Goal: Task Accomplishment & Management: Manage account settings

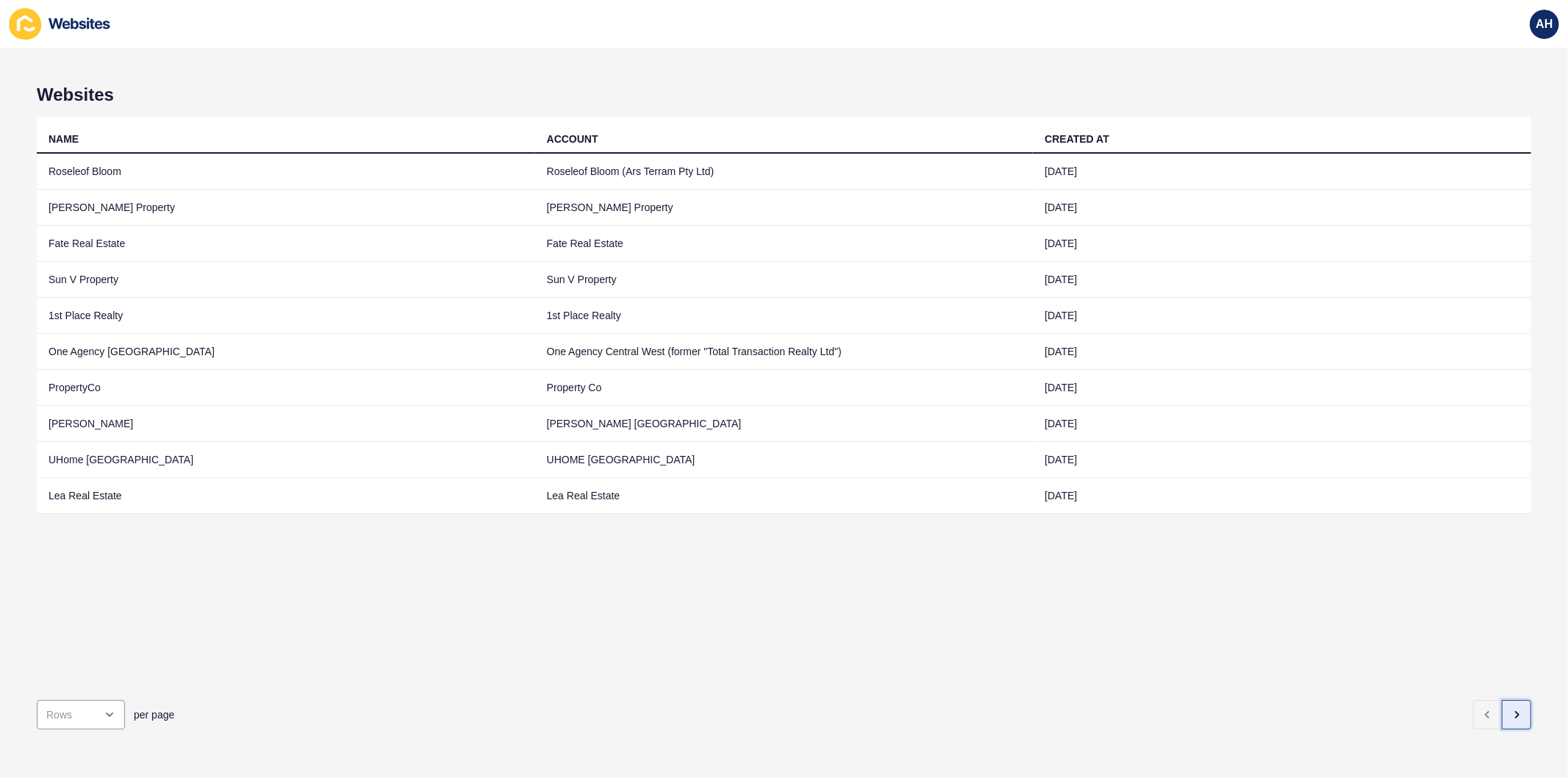
click at [1509, 700] on button "button" at bounding box center [1516, 715] width 29 height 29
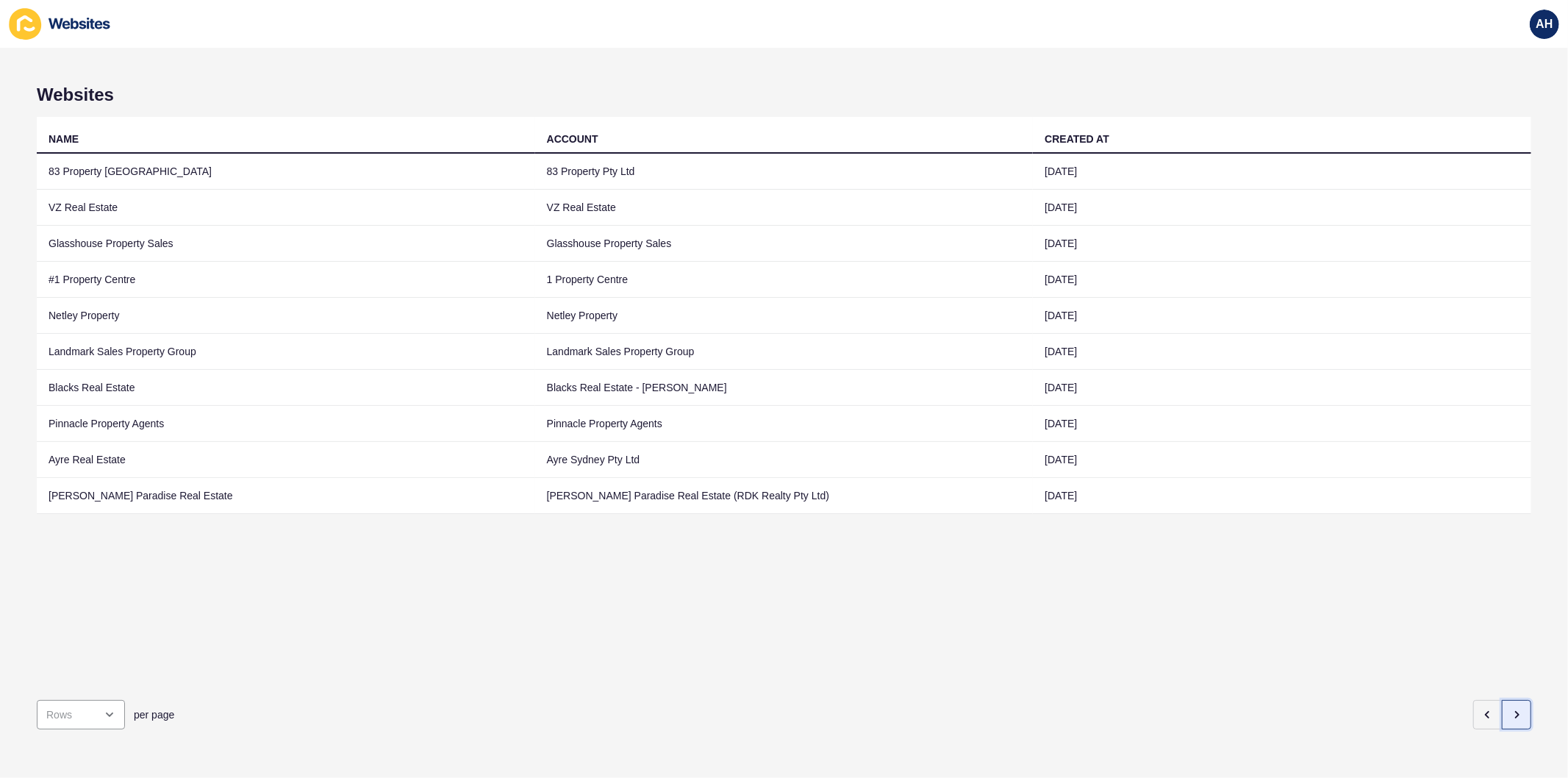
click at [1509, 711] on button "button" at bounding box center [1516, 715] width 29 height 29
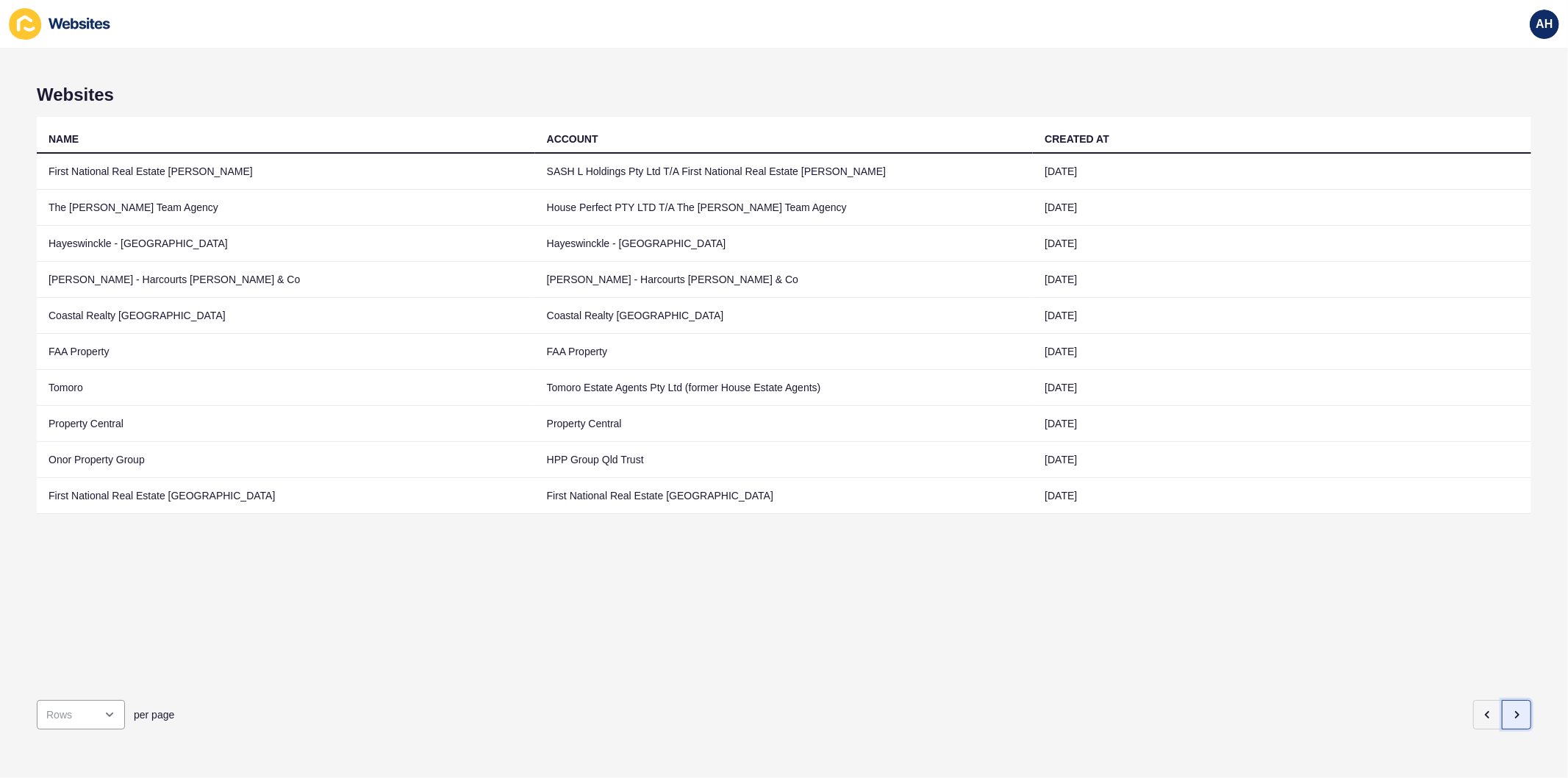
click at [1516, 712] on icon "button" at bounding box center [1517, 715] width 3 height 6
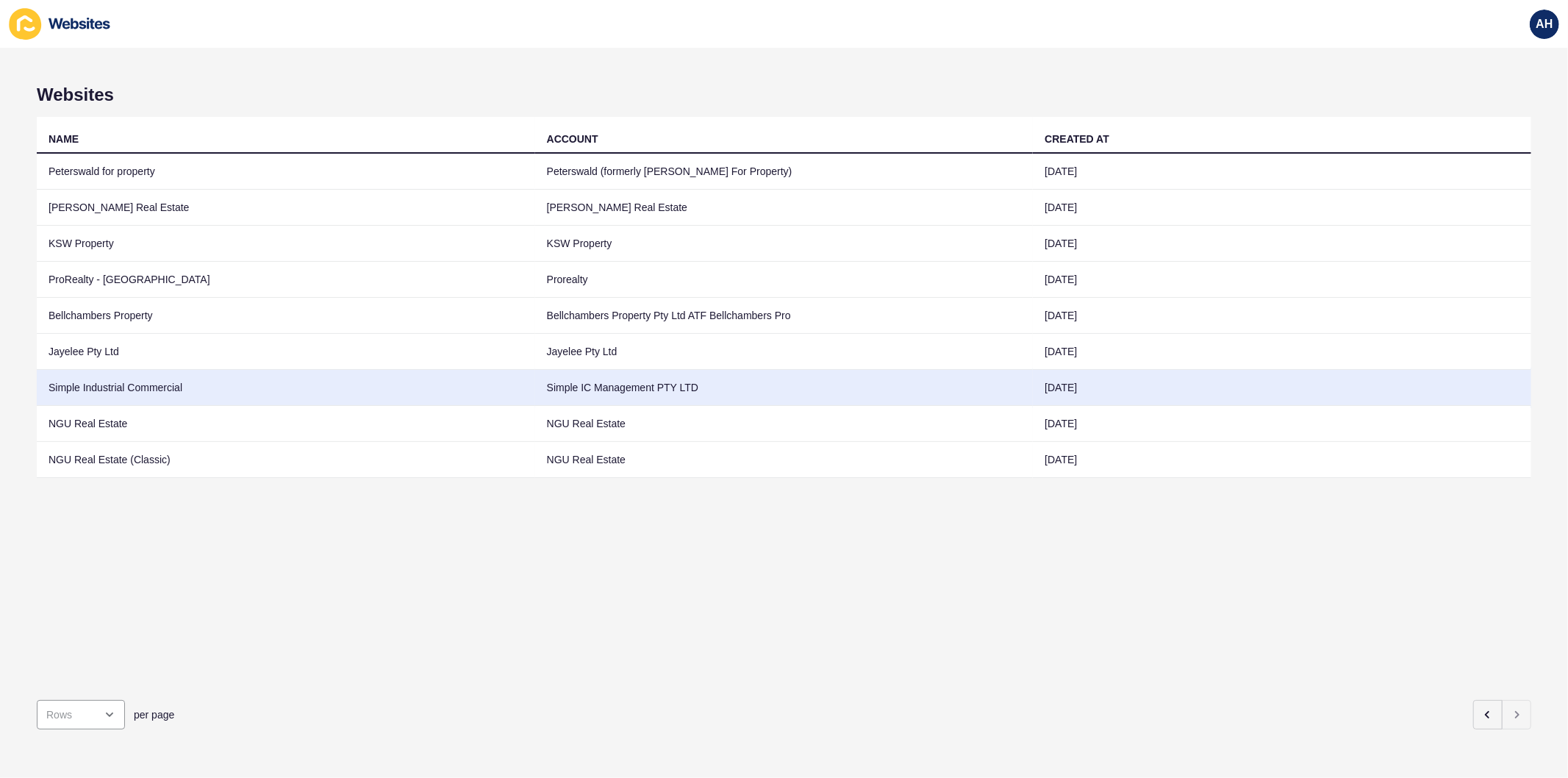
click at [556, 385] on td "Simple IC Management PTY LTD" at bounding box center [784, 387] width 499 height 36
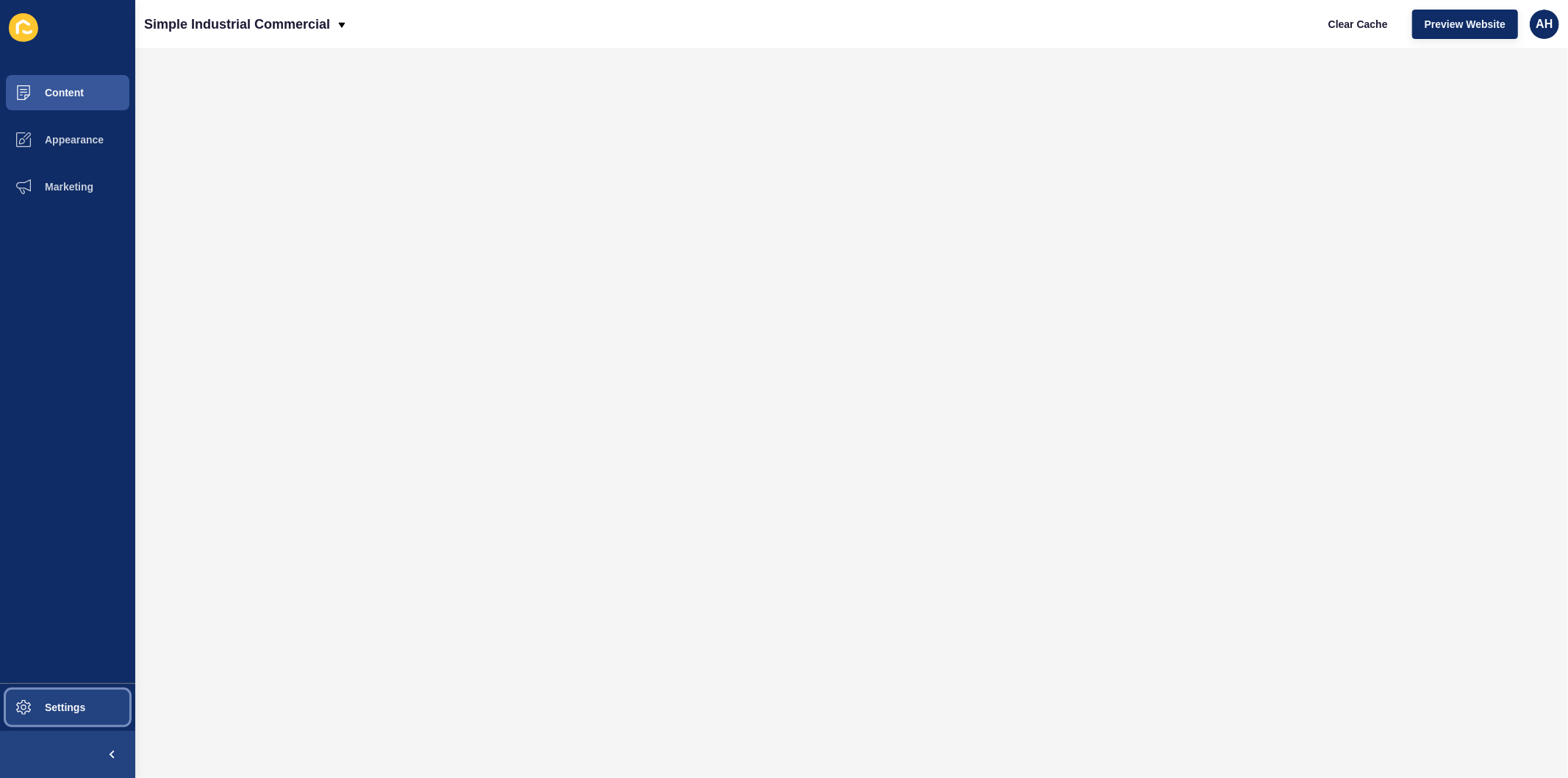
click at [55, 711] on span "Settings" at bounding box center [41, 707] width 87 height 12
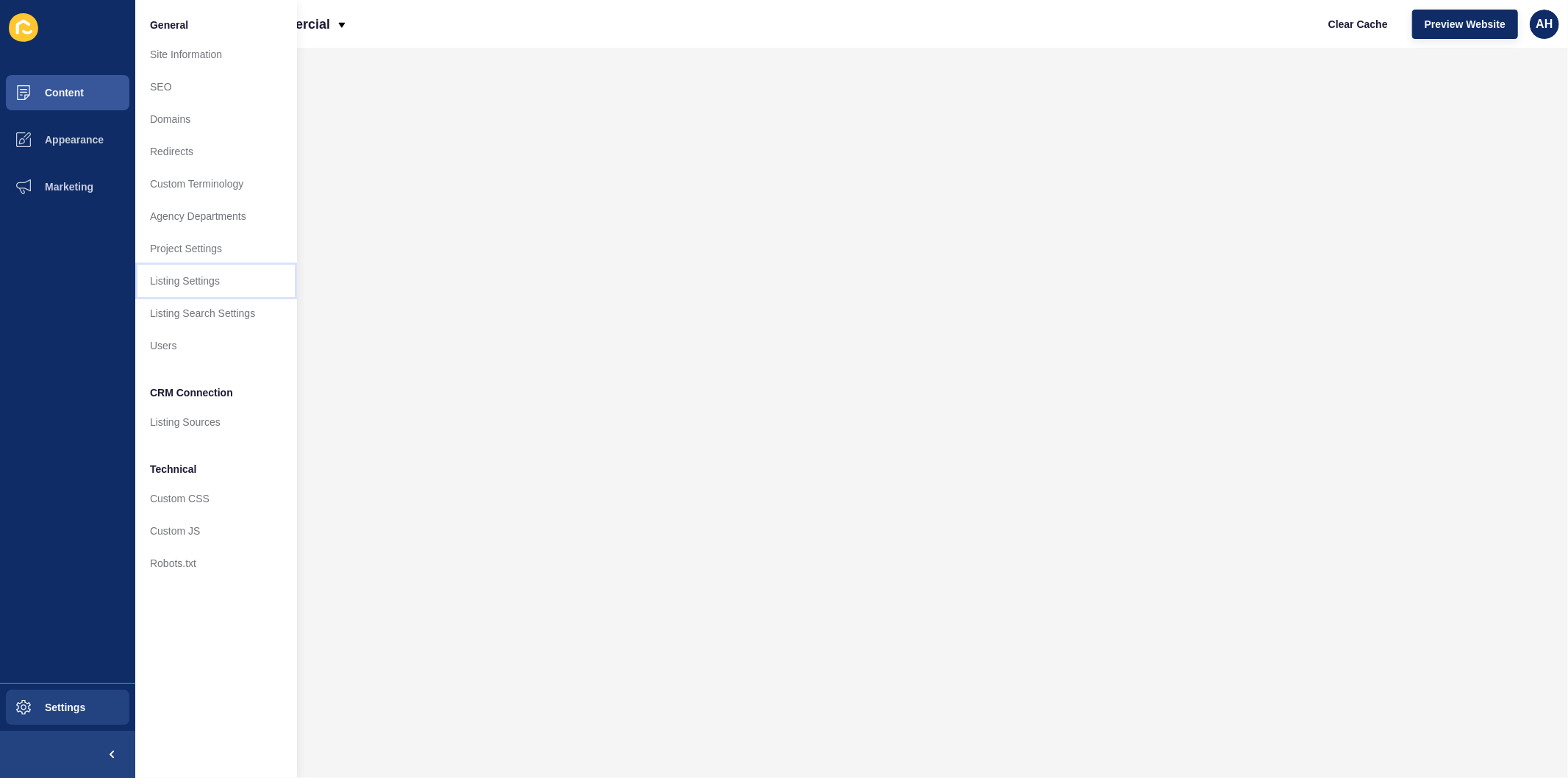
click at [201, 281] on link "Listing Settings" at bounding box center [216, 281] width 162 height 33
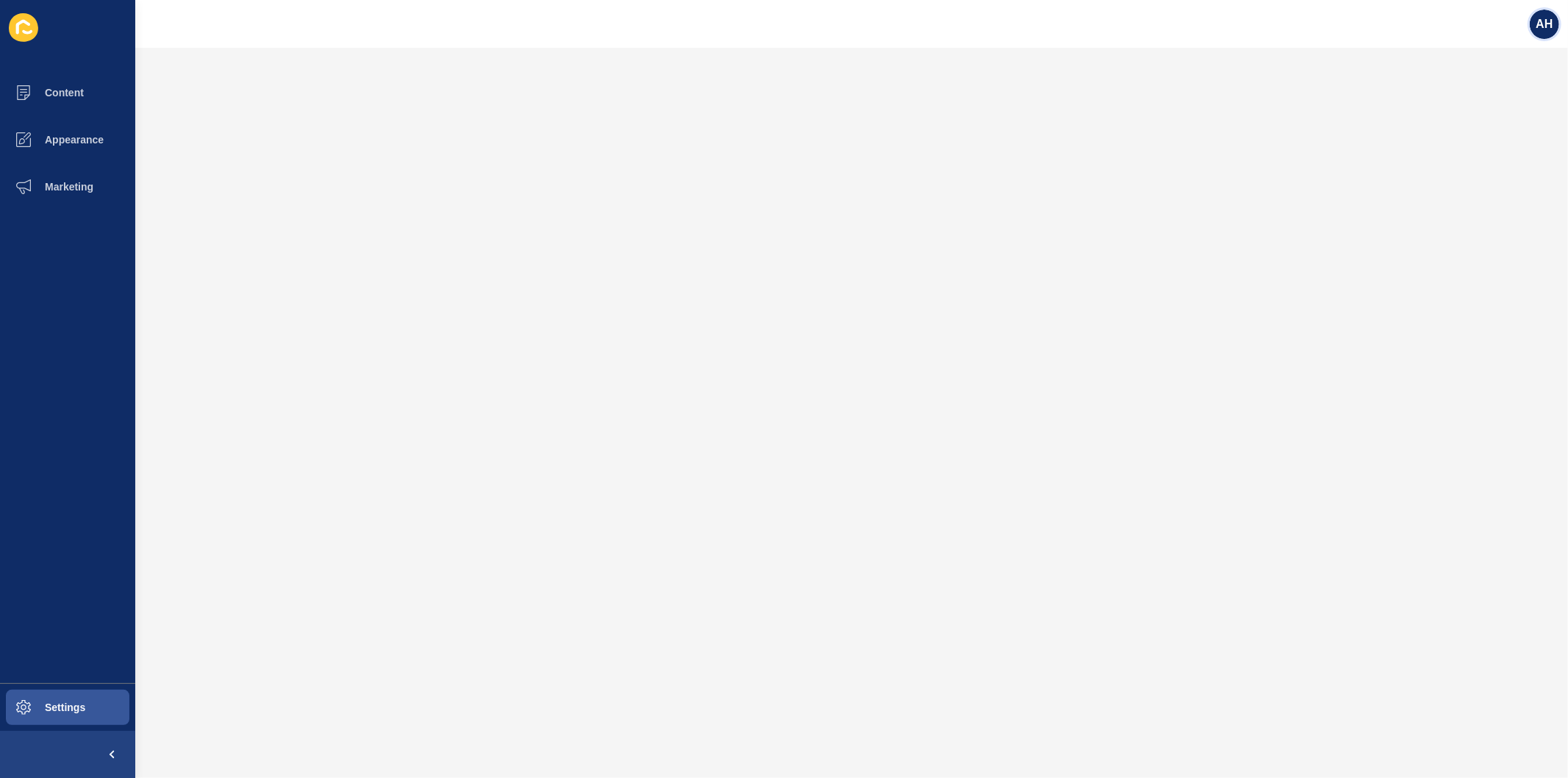
click at [1546, 33] on div "AH" at bounding box center [1543, 24] width 29 height 29
click at [1493, 114] on link "Logout" at bounding box center [1510, 122] width 108 height 33
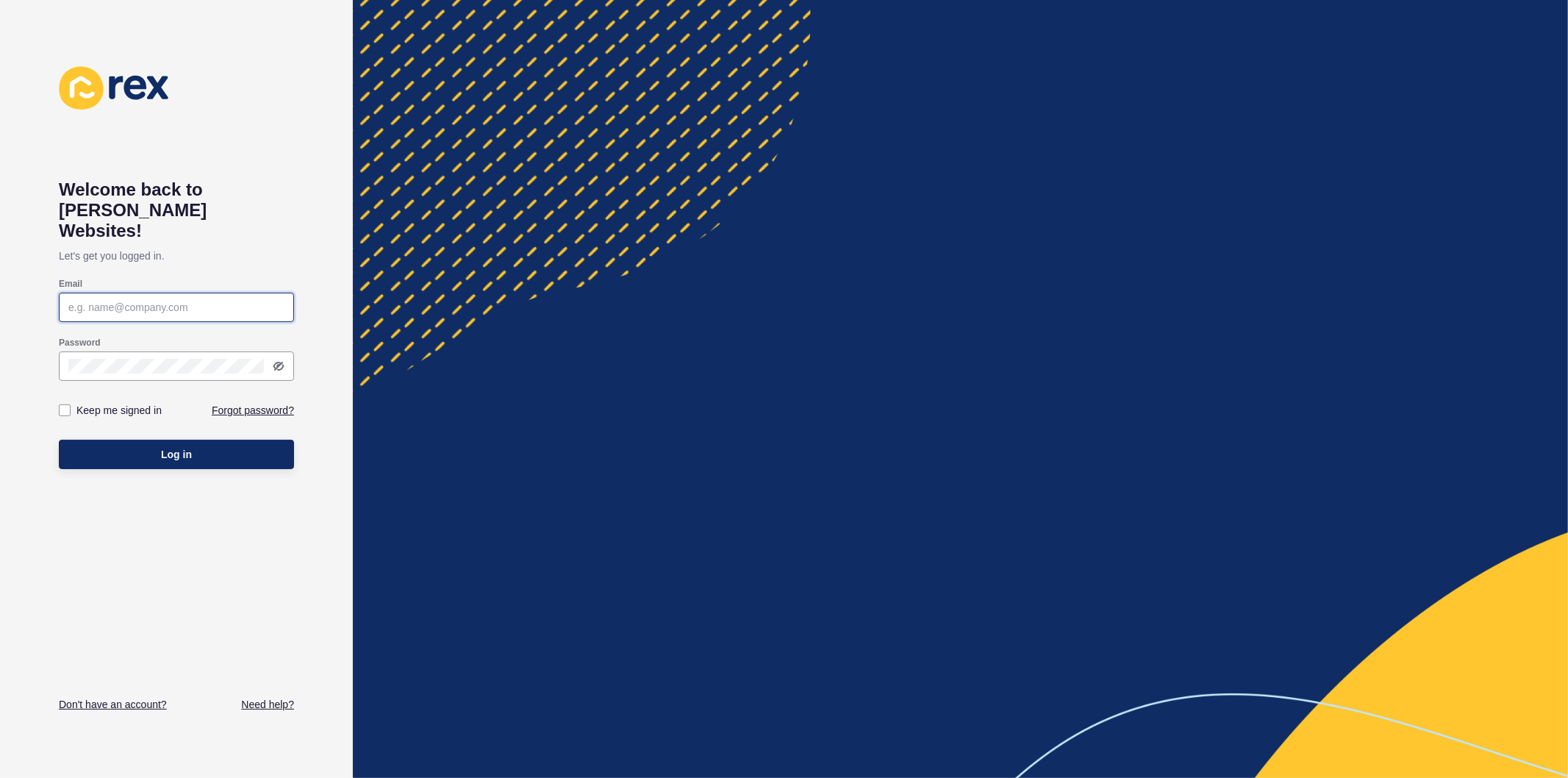
type input "ashley.hilario@rexsoftware.com.au"
click at [63, 404] on label at bounding box center [64, 410] width 12 height 12
click at [63, 406] on input "Keep me signed in" at bounding box center [67, 411] width 10 height 10
checkbox input "true"
click at [113, 439] on button "Log in" at bounding box center [176, 454] width 235 height 29
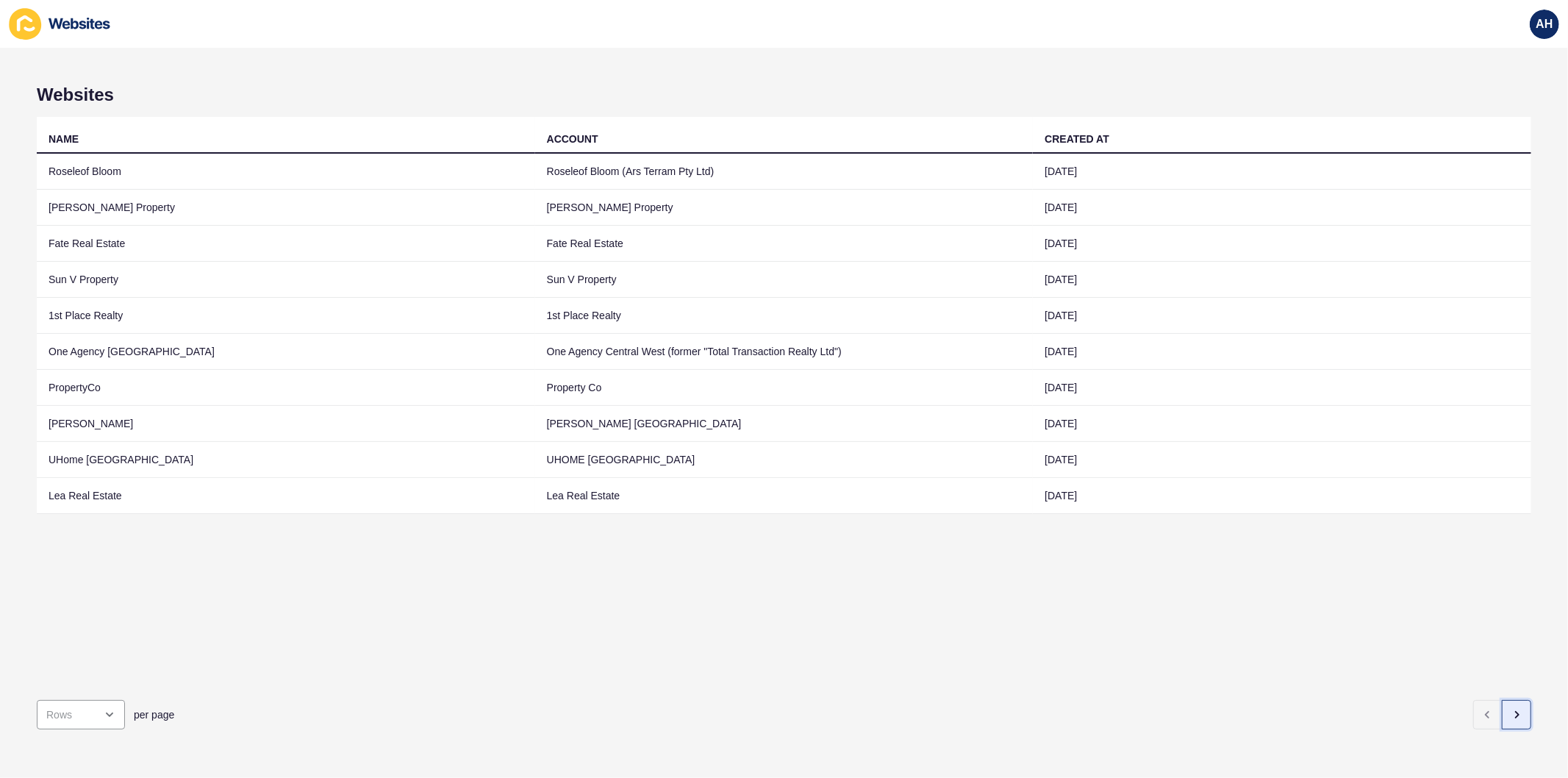
click at [1510, 709] on icon "button" at bounding box center [1516, 715] width 12 height 12
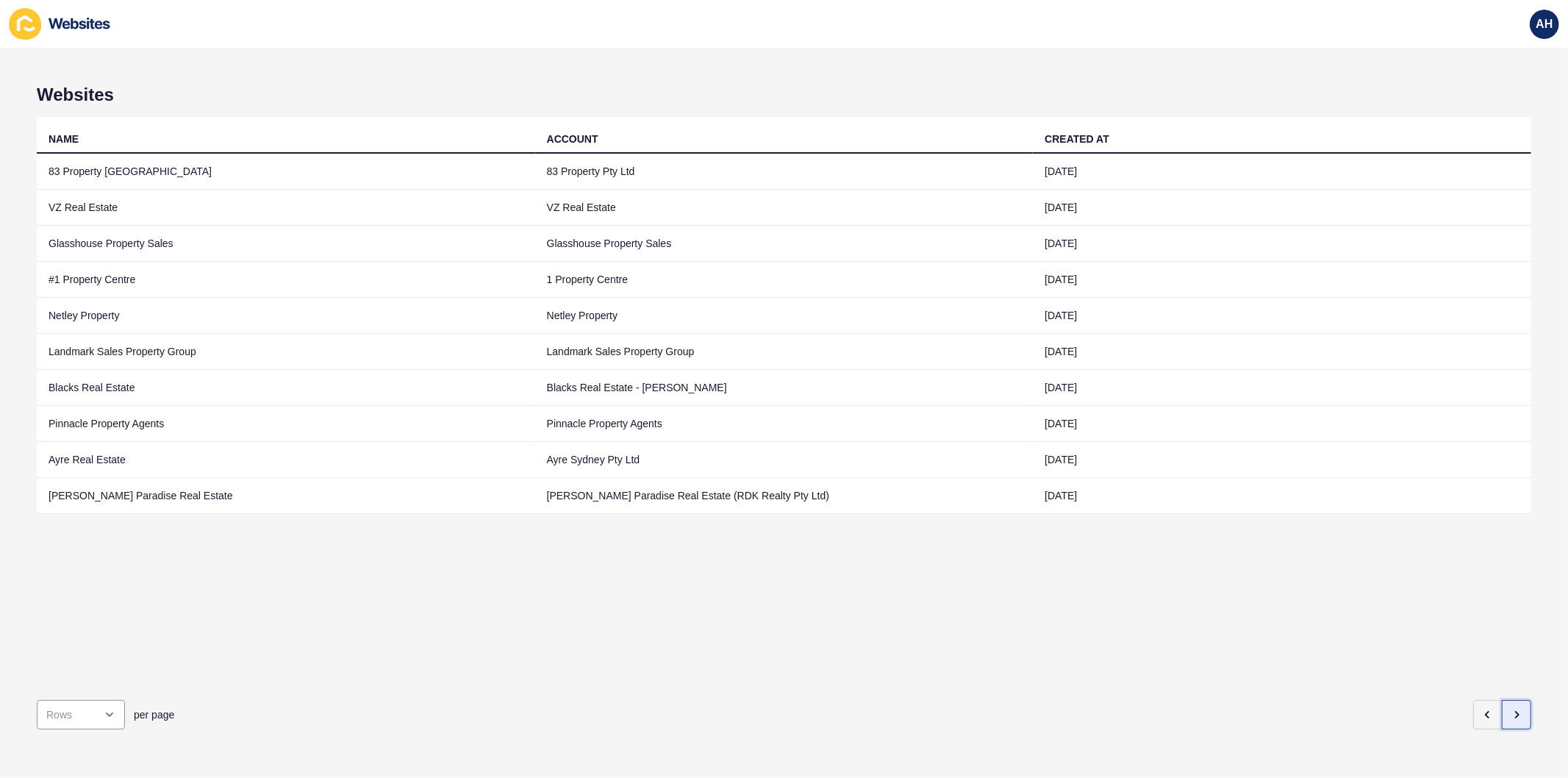
click at [1510, 709] on icon "button" at bounding box center [1516, 715] width 12 height 12
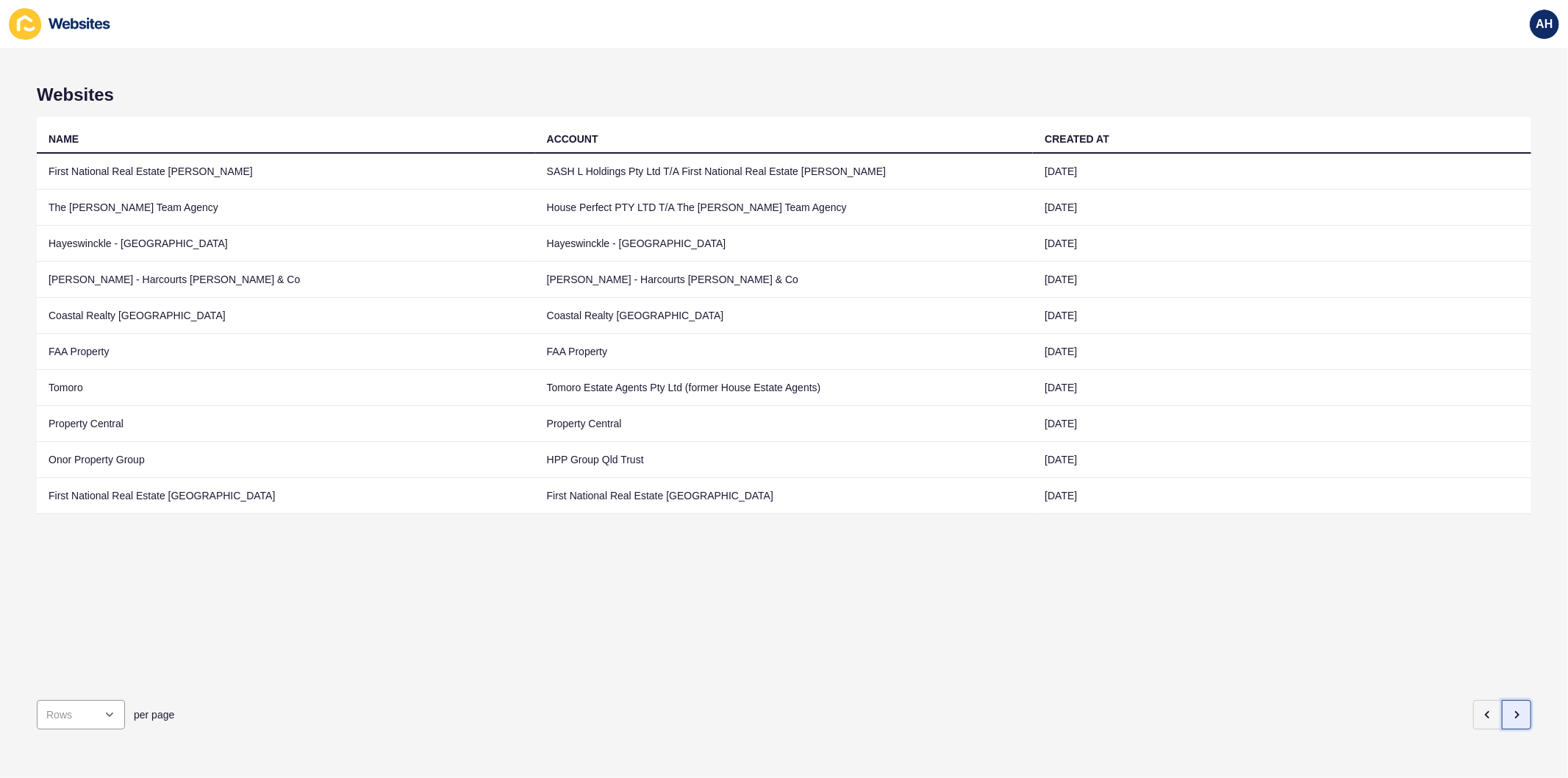
click at [1514, 710] on button "button" at bounding box center [1516, 715] width 29 height 29
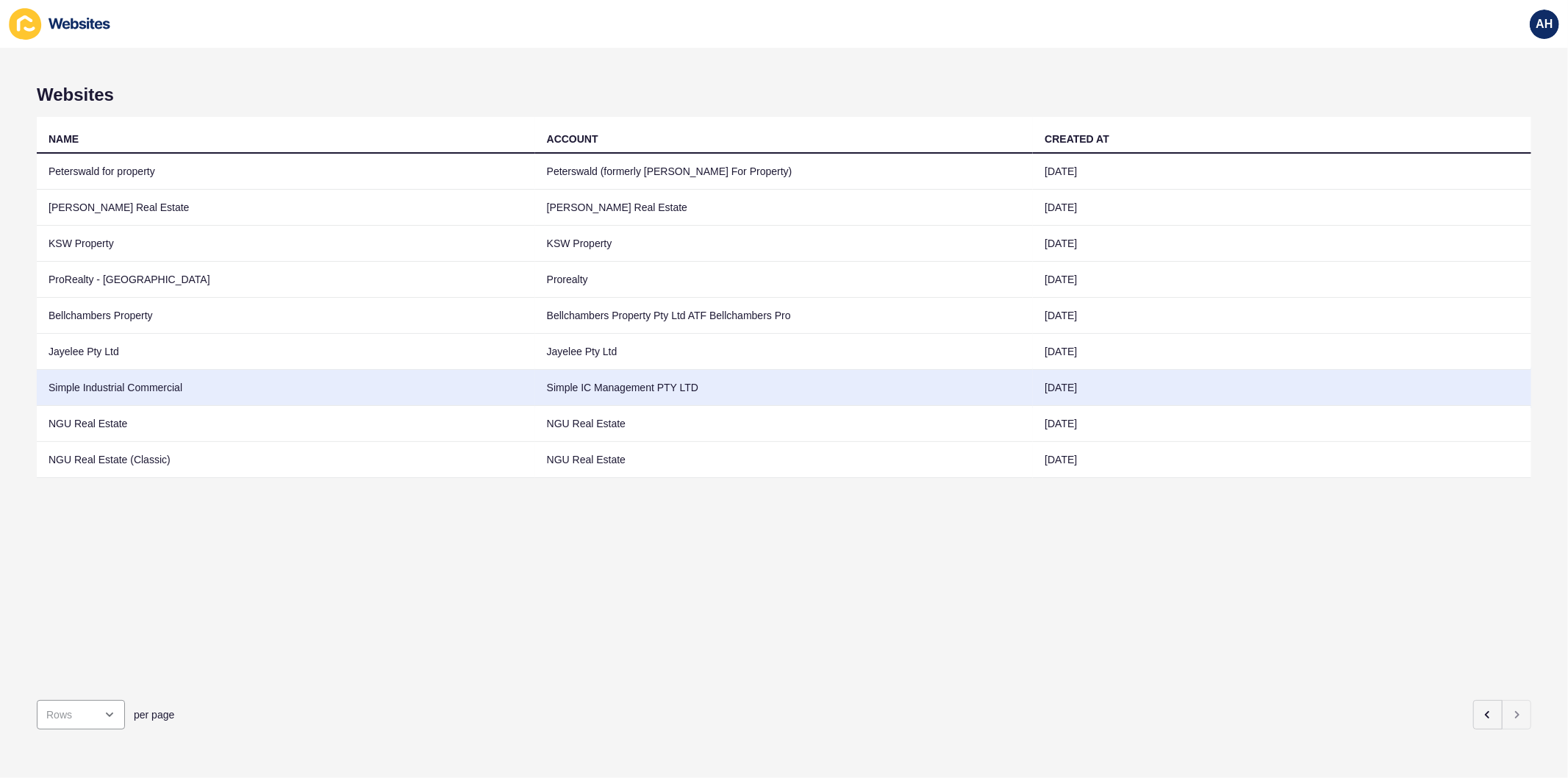
click at [648, 396] on td "Simple IC Management PTY LTD" at bounding box center [784, 387] width 499 height 36
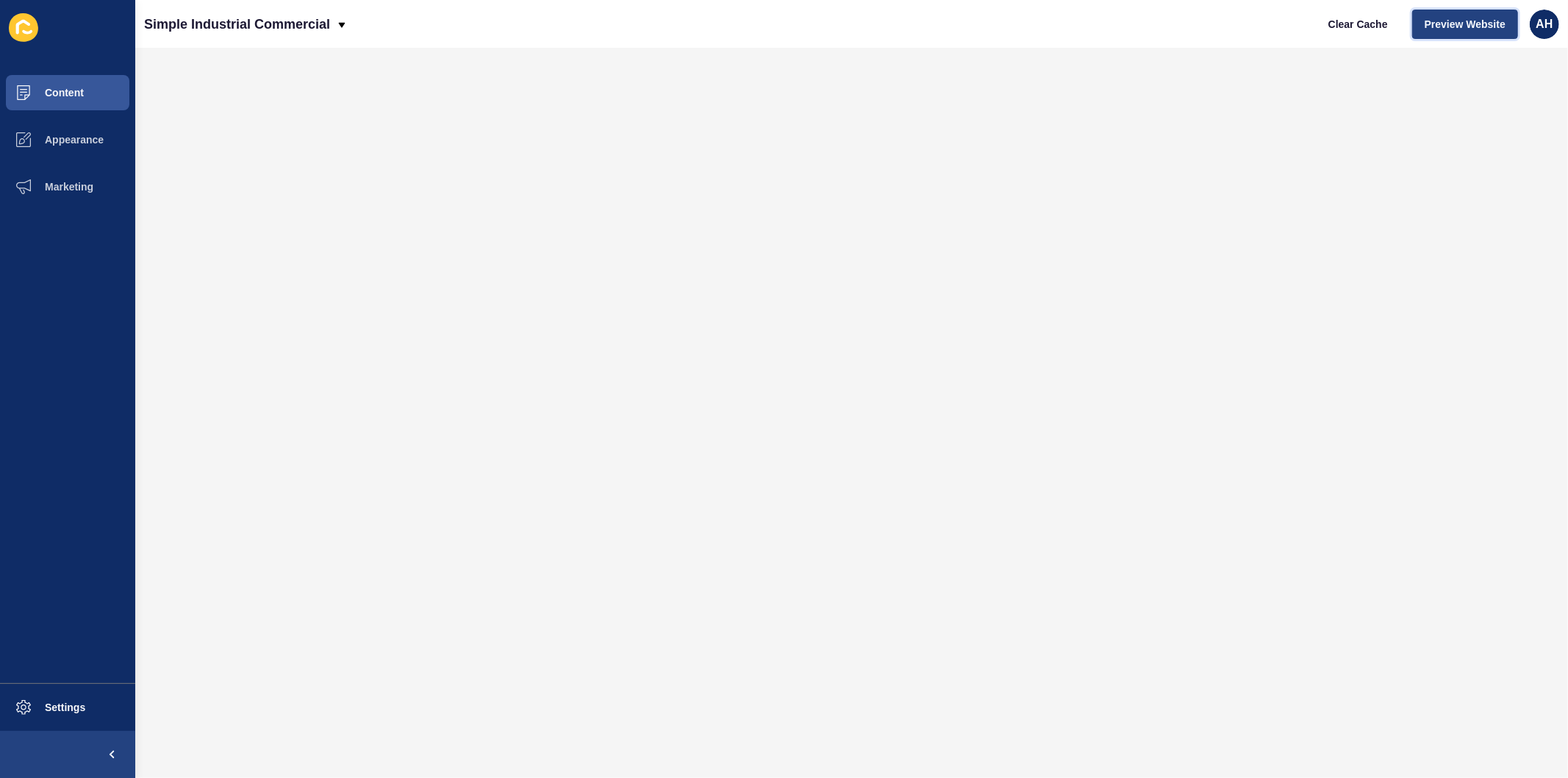
click at [1433, 19] on span "Preview Website" at bounding box center [1465, 24] width 81 height 15
click at [66, 706] on span "Settings" at bounding box center [41, 707] width 87 height 12
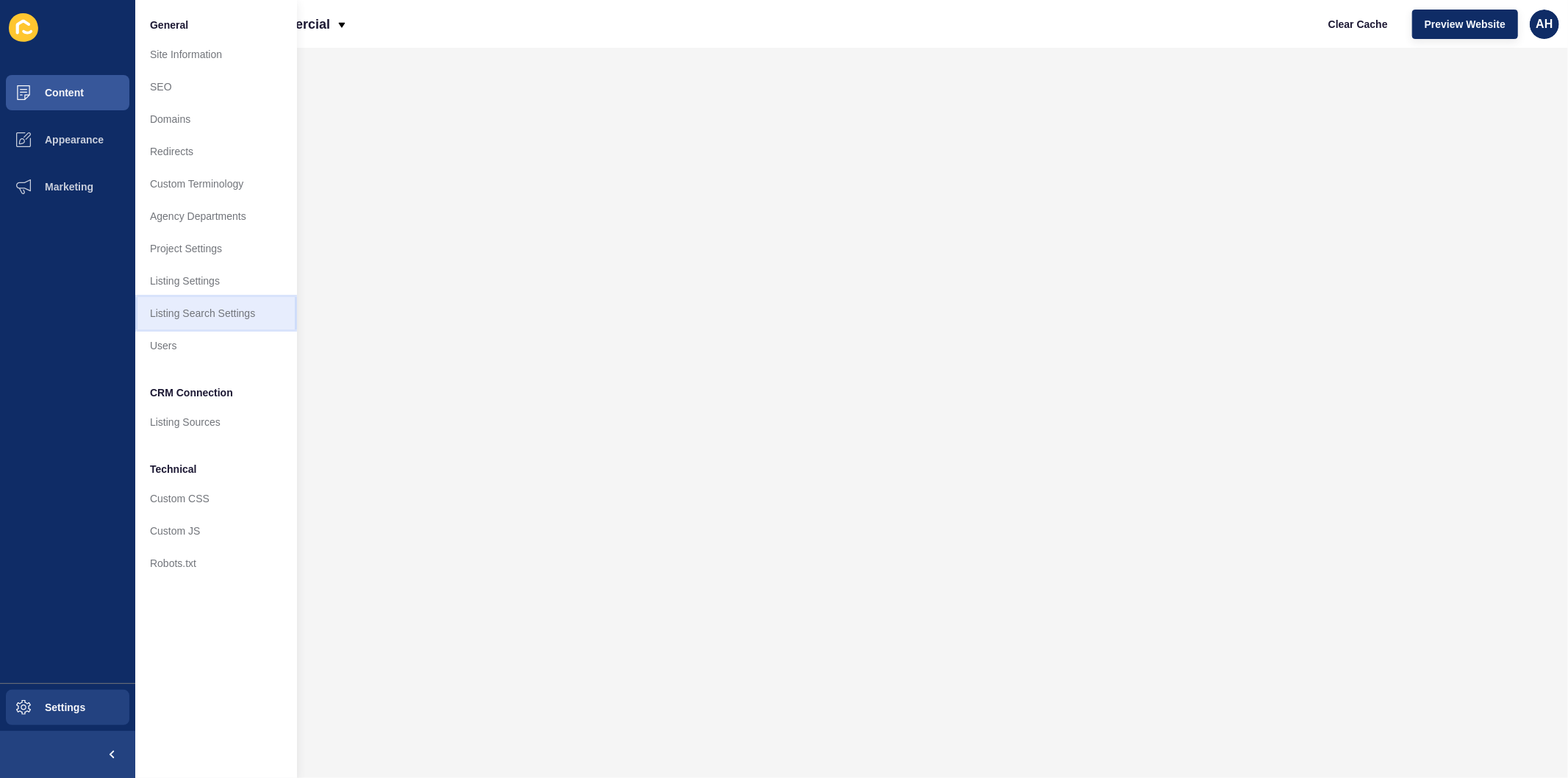
click at [199, 298] on link "Listing Search Settings" at bounding box center [216, 313] width 162 height 33
